Goal: Information Seeking & Learning: Check status

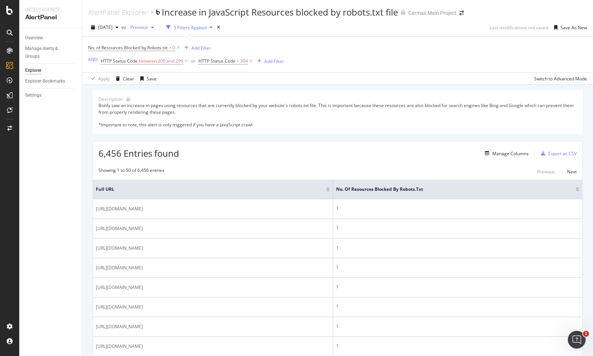
click at [154, 26] on icon "button" at bounding box center [152, 27] width 3 height 4
click at [169, 57] on div "[DATE]" at bounding box center [164, 56] width 39 height 7
click at [154, 29] on div "button" at bounding box center [149, 27] width 9 height 4
click at [302, 37] on div "No. of Resources Blocked by Robots.txt > 0 Add Filter AND HTTP Status Code betw…" at bounding box center [337, 55] width 499 height 36
click at [577, 189] on div at bounding box center [578, 189] width 4 height 4
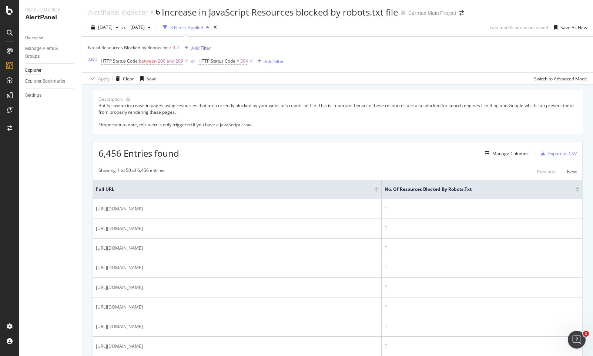
click at [579, 189] on div at bounding box center [578, 189] width 4 height 4
click at [578, 188] on div at bounding box center [578, 188] width 4 height 2
click at [579, 186] on div "No. of Resources Blocked by Robots.txt" at bounding box center [482, 189] width 195 height 7
click at [579, 192] on div "No. of Resources Blocked by Robots.txt" at bounding box center [482, 189] width 195 height 7
click at [579, 191] on div at bounding box center [578, 191] width 4 height 2
